Goal: Information Seeking & Learning: Understand process/instructions

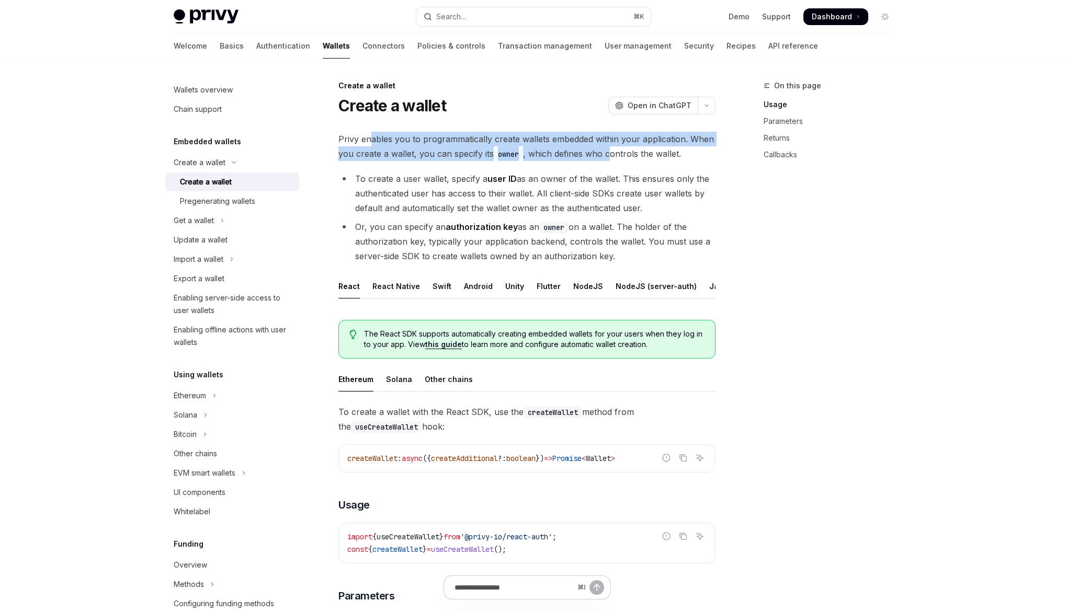
drag, startPoint x: 373, startPoint y: 144, endPoint x: 609, endPoint y: 150, distance: 236.5
click at [609, 151] on span "Privy enables you to programmatically create wallets embedded within your appli…" at bounding box center [526, 146] width 377 height 29
click at [624, 144] on span "Privy enables you to programmatically create wallets embedded within your appli…" at bounding box center [526, 146] width 377 height 29
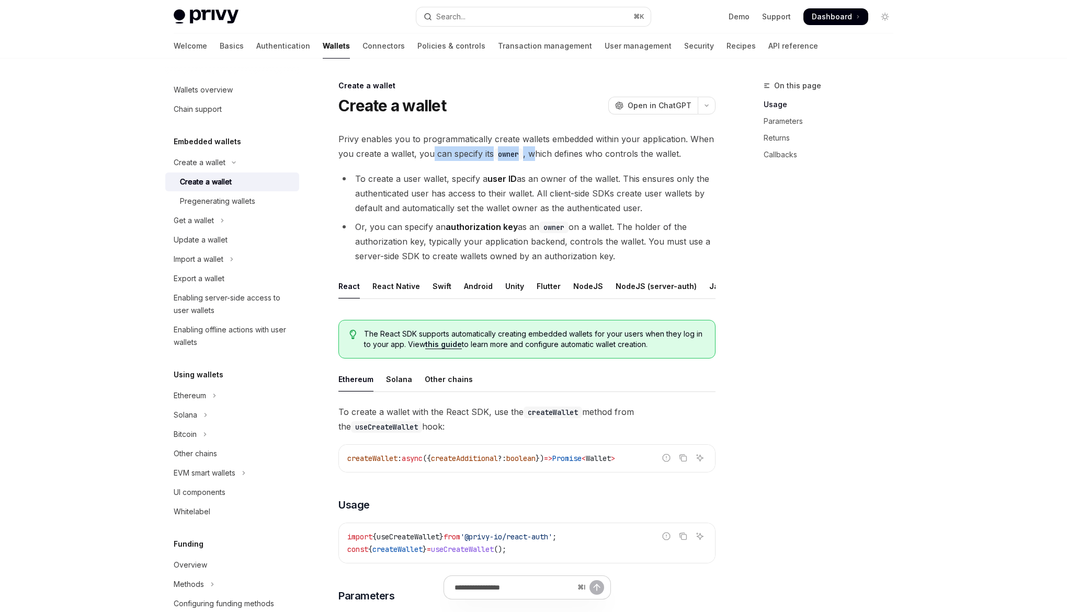
drag, startPoint x: 431, startPoint y: 151, endPoint x: 535, endPoint y: 158, distance: 104.3
click at [535, 158] on span "Privy enables you to programmatically create wallets embedded within your appli…" at bounding box center [526, 146] width 377 height 29
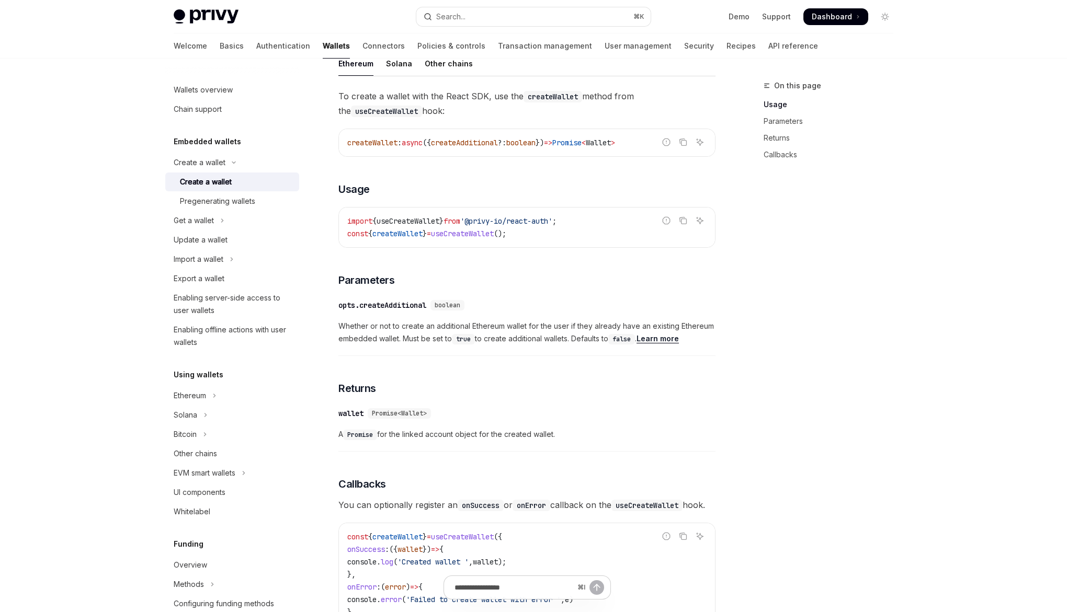
scroll to position [325, 0]
